Goal: Navigation & Orientation: Understand site structure

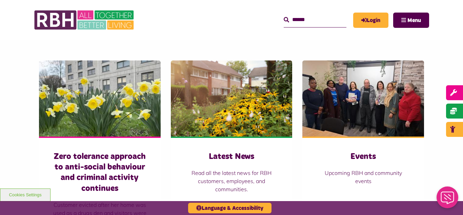
scroll to position [502, 0]
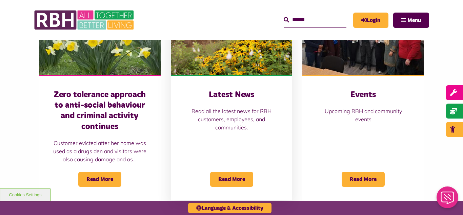
click at [201, 46] on img at bounding box center [232, 37] width 122 height 76
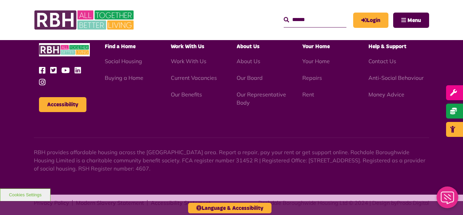
scroll to position [738, 0]
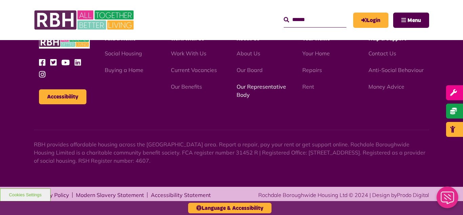
click at [250, 87] on link "Our Representative Body" at bounding box center [262, 90] width 50 height 15
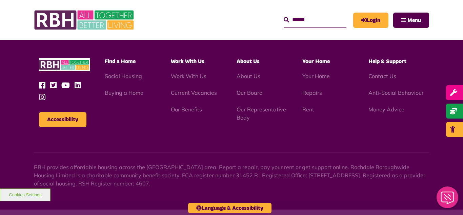
scroll to position [1969, 0]
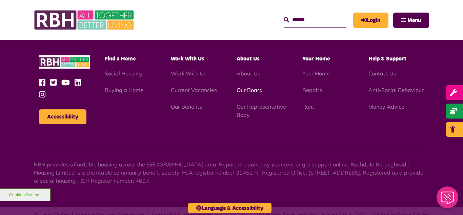
click at [250, 86] on link "Our Board" at bounding box center [250, 89] width 26 height 7
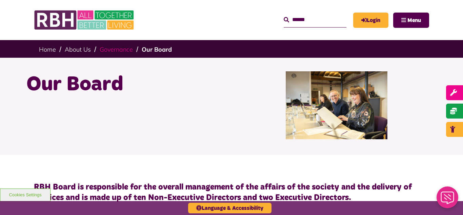
click at [115, 50] on link "Governance" at bounding box center [116, 49] width 33 height 8
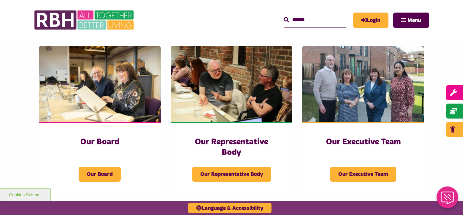
scroll to position [109, 0]
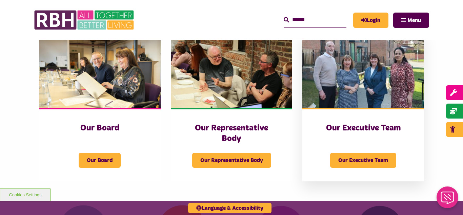
click at [346, 58] on img at bounding box center [364, 70] width 122 height 76
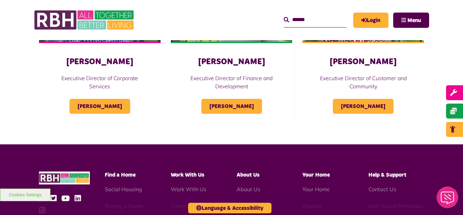
scroll to position [393, 0]
